Goal: Find specific page/section: Find specific page/section

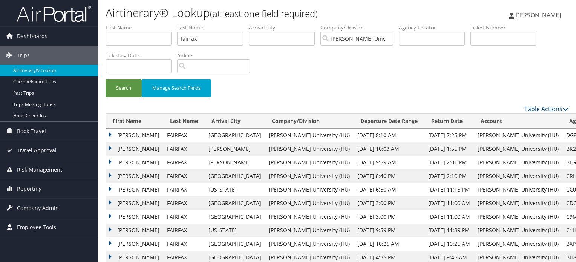
scroll to position [15, 0]
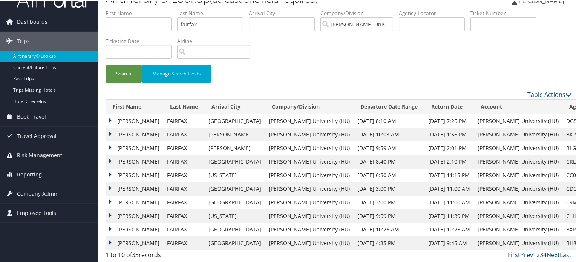
click at [281, 50] on div "Search Manage Search Fields" at bounding box center [338, 49] width 477 height 81
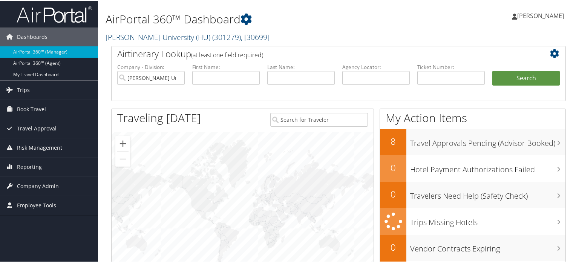
click at [178, 37] on link "[PERSON_NAME] University (HU) ( 301279 ) , [ 30699 ]" at bounding box center [188, 36] width 164 height 10
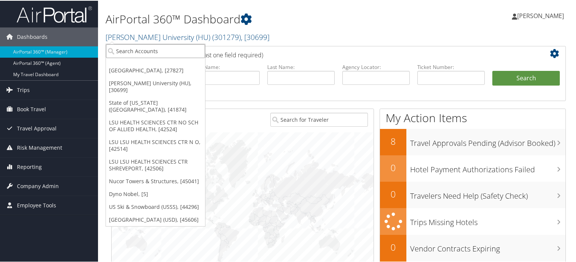
click at [130, 53] on input "search" at bounding box center [155, 50] width 99 height 14
type input "CAROLL"
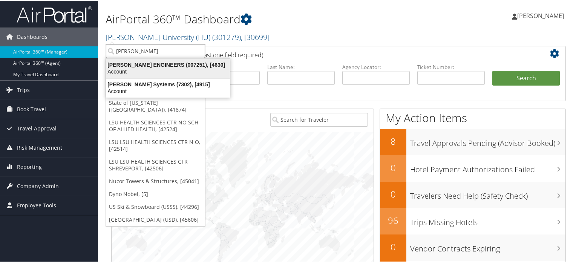
click at [162, 67] on div "Account" at bounding box center [168, 70] width 133 height 7
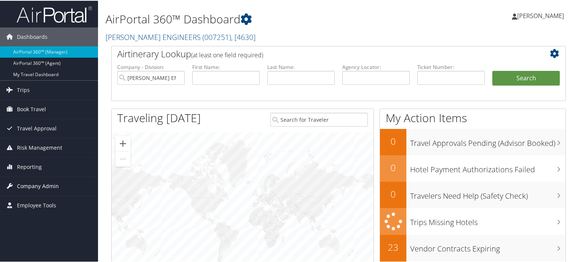
click at [29, 185] on span "Company Admin" at bounding box center [38, 185] width 42 height 19
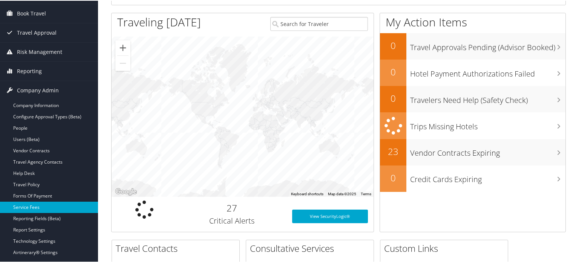
scroll to position [113, 0]
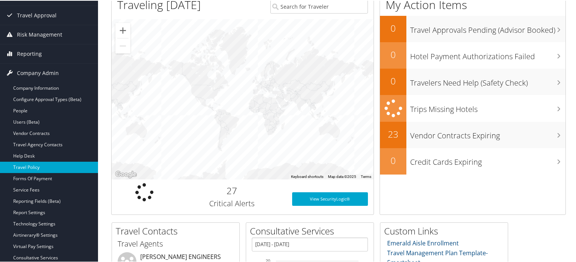
click at [32, 165] on link "Travel Policy" at bounding box center [49, 166] width 98 height 11
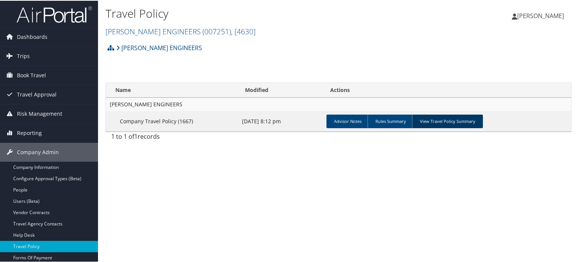
click at [448, 119] on link "View Travel Policy Summary" at bounding box center [447, 121] width 71 height 14
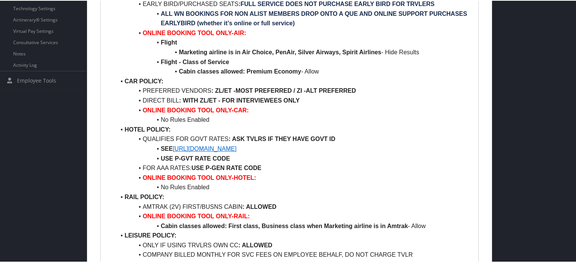
scroll to position [301, 0]
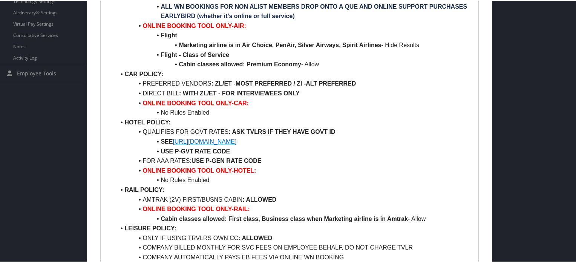
drag, startPoint x: 320, startPoint y: 143, endPoint x: 174, endPoint y: 137, distance: 146.0
click at [174, 137] on li "SEE https://www.gsa.gov/travel/plan-book/per-diem-rates" at bounding box center [293, 141] width 357 height 10
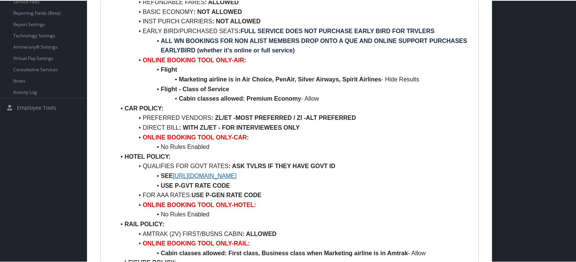
scroll to position [229, 0]
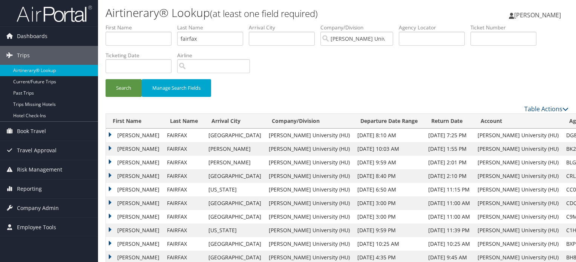
scroll to position [15, 0]
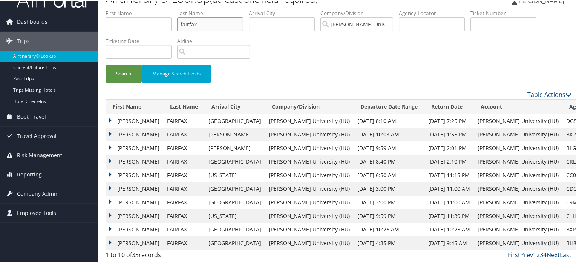
click at [211, 23] on input "fairfax" at bounding box center [210, 24] width 66 height 14
